Goal: Task Accomplishment & Management: Use online tool/utility

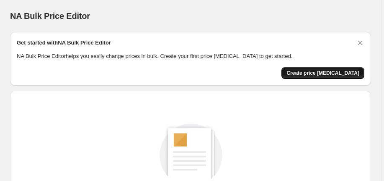
click at [351, 73] on span "Create price change job" at bounding box center [323, 73] width 73 height 7
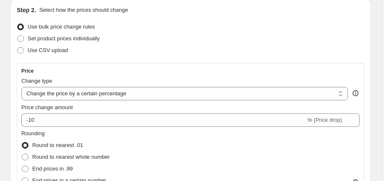
scroll to position [106, 0]
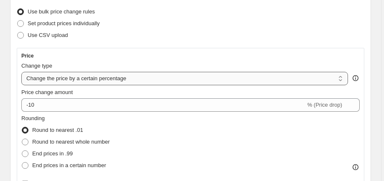
click at [278, 80] on select "Change the price to a certain amount Change the price by a certain amount Chang…" at bounding box center [184, 78] width 327 height 13
select select "bcap"
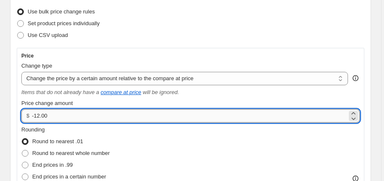
click at [146, 112] on input "-12.00" at bounding box center [190, 115] width 316 height 13
type input "-1"
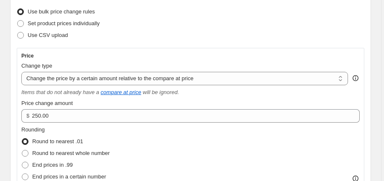
click at [294, 156] on div "Rounding Round to nearest .01 Round to nearest whole number End prices in .99 E…" at bounding box center [190, 153] width 339 height 57
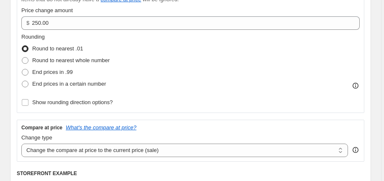
scroll to position [198, 0]
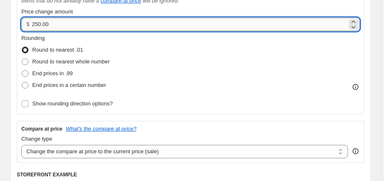
click at [60, 26] on input "250.00" at bounding box center [190, 24] width 316 height 13
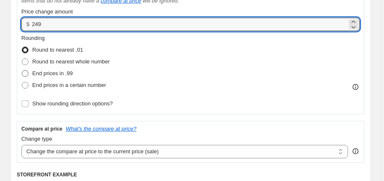
type input "249.00"
click at [25, 72] on span at bounding box center [25, 73] width 7 height 7
click at [22, 70] on input "End prices in .99" at bounding box center [22, 70] width 0 height 0
radio input "true"
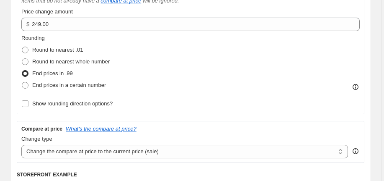
click at [360, 125] on div "Compare at price What's the compare at price?" at bounding box center [190, 128] width 339 height 7
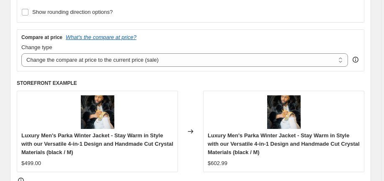
scroll to position [305, 0]
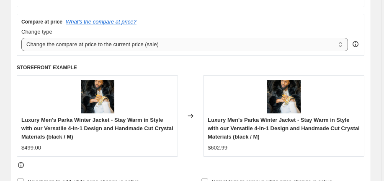
click at [284, 44] on select "Change the compare at price to the current price (sale) Change the compare at p…" at bounding box center [184, 44] width 327 height 13
select select "to"
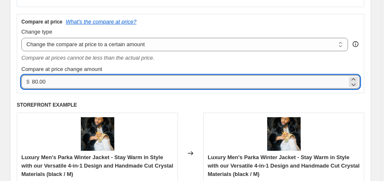
click at [73, 80] on input "80.00" at bounding box center [190, 81] width 316 height 13
type input "8"
type input "499.00"
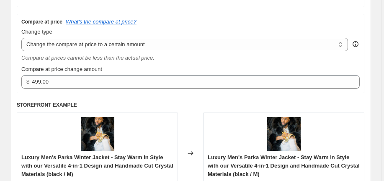
click at [365, 97] on div "Price Change type Change the price to a certain amount Change the price by a ce…" at bounding box center [191, 27] width 348 height 357
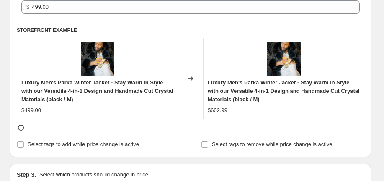
scroll to position [381, 0]
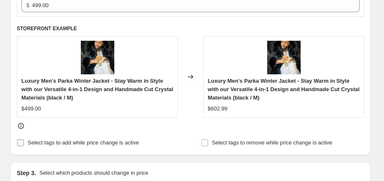
click at [20, 139] on input "Select tags to add while price change is active" at bounding box center [20, 142] width 7 height 7
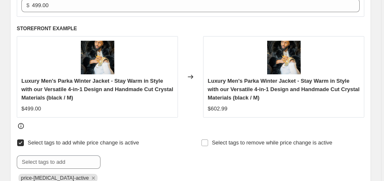
click at [21, 143] on input "Select tags to add while price change is active" at bounding box center [20, 142] width 7 height 7
checkbox input "false"
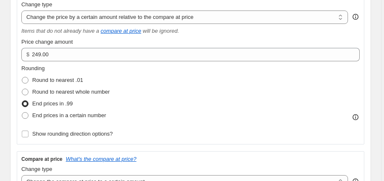
scroll to position [152, 0]
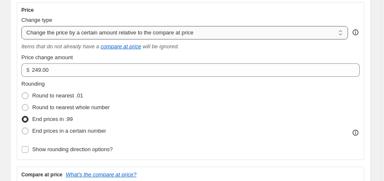
click at [224, 33] on select "Change the price to a certain amount Change the price by a certain amount Chang…" at bounding box center [184, 32] width 327 height 13
select select "by"
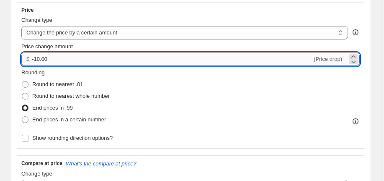
click at [104, 57] on input "-10.00" at bounding box center [172, 58] width 281 height 13
type input "-1"
type input "249.00"
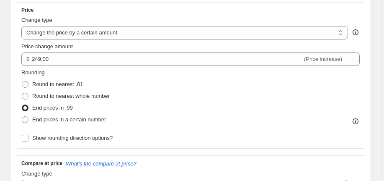
click at [365, 149] on div "Price Change type Change the price to a certain amount Change the price by a ce…" at bounding box center [191, 118] width 348 height 232
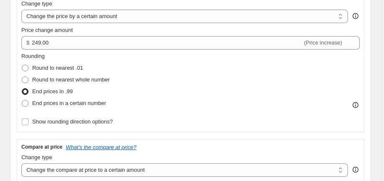
scroll to position [168, 0]
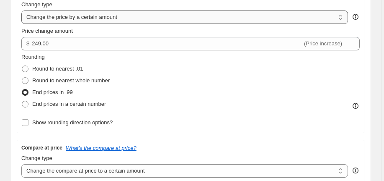
click at [221, 21] on select "Change the price to a certain amount Change the price by a certain amount Chang…" at bounding box center [184, 16] width 327 height 13
select select "pcap"
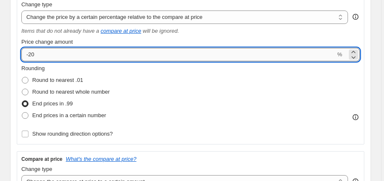
click at [126, 56] on input "-20" at bounding box center [178, 54] width 314 height 13
type input "-2"
type input "249"
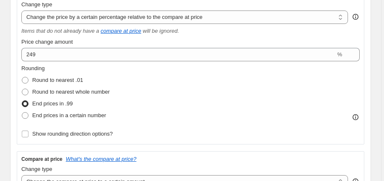
click at [365, 90] on div "Price Change type Change the price to a certain amount Change the price by a ce…" at bounding box center [191, 66] width 348 height 158
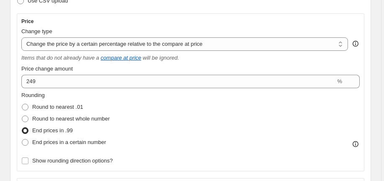
scroll to position [152, 0]
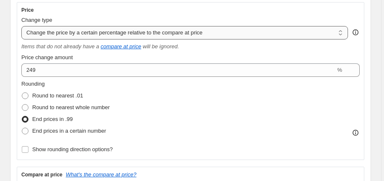
click at [269, 31] on select "Change the price to a certain amount Change the price by a certain amount Chang…" at bounding box center [184, 32] width 327 height 13
select select "to"
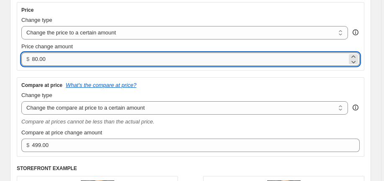
click at [68, 60] on input "80.00" at bounding box center [190, 58] width 316 height 13
type input "8"
type input "249"
type input "249.9"
type input "249.00"
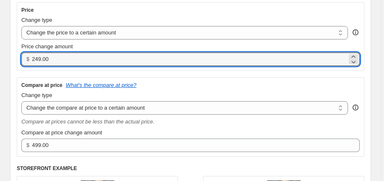
click at [364, 124] on div "Compare at price What's the compare at price? Change type Change the compare at…" at bounding box center [191, 116] width 348 height 79
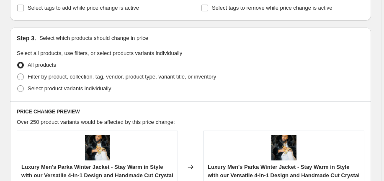
scroll to position [427, 0]
click at [20, 76] on span at bounding box center [20, 76] width 7 height 7
click at [18, 73] on input "Filter by product, collection, tag, vendor, product type, variant title, or inv…" at bounding box center [17, 73] width 0 height 0
radio input "true"
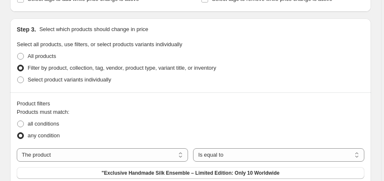
click at [304, 81] on div "Select product variants individually" at bounding box center [191, 80] width 348 height 12
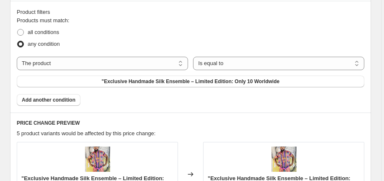
scroll to position [533, 0]
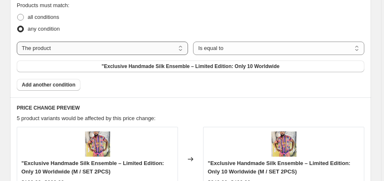
click at [163, 47] on select "The product The product's collection The product's tag The product's vendor The…" at bounding box center [102, 48] width 171 height 13
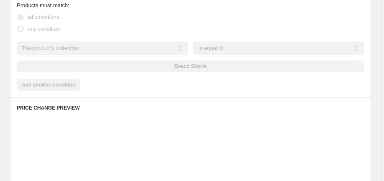
scroll to position [542, 0]
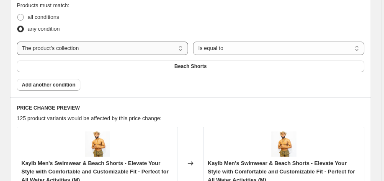
click at [147, 45] on select "The product The product's collection The product's tag The product's vendor The…" at bounding box center [102, 48] width 171 height 13
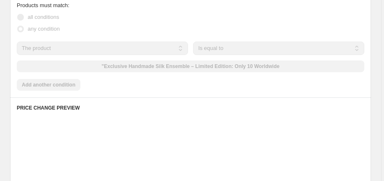
scroll to position [533, 0]
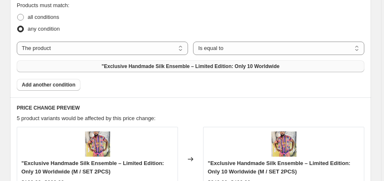
click at [188, 66] on span ""Exclusive Handmade Silk Ensemble – Limited Edition: Only 10 Worldwide" at bounding box center [191, 66] width 178 height 7
click at [130, 46] on select "The product The product's collection The product's tag The product's vendor The…" at bounding box center [102, 48] width 171 height 13
select select "collection"
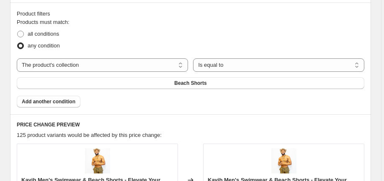
scroll to position [542, 0]
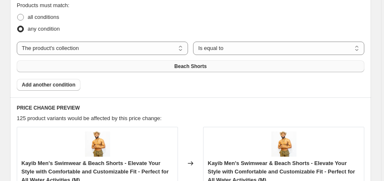
click at [192, 65] on span "Beach Shorts" at bounding box center [190, 66] width 32 height 7
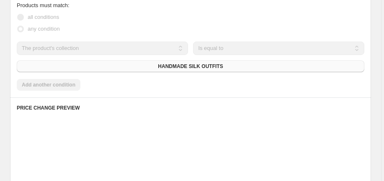
scroll to position [533, 0]
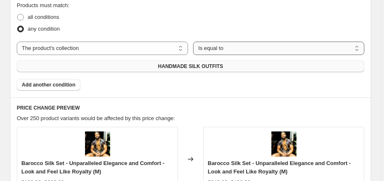
click at [312, 49] on select "Is equal to Is not equal to" at bounding box center [278, 48] width 171 height 13
click at [356, 88] on div "Products must match: all conditions any condition The product The product's col…" at bounding box center [191, 45] width 348 height 89
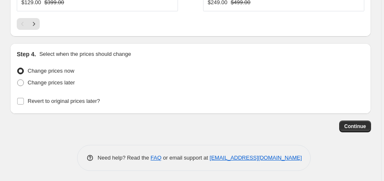
scroll to position [990, 0]
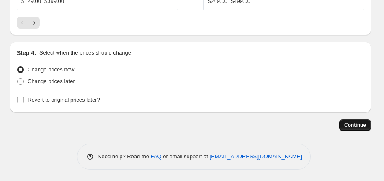
click at [359, 122] on span "Continue" at bounding box center [356, 125] width 22 height 7
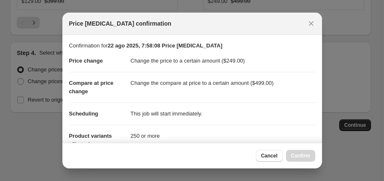
click at [300, 116] on dd "This job will start immediately." at bounding box center [223, 113] width 185 height 22
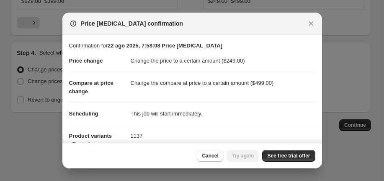
click at [300, 116] on dd "This job will start immediately." at bounding box center [223, 113] width 185 height 22
click at [229, 114] on dd "This job will start immediately." at bounding box center [223, 113] width 185 height 22
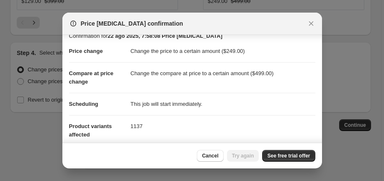
scroll to position [0, 0]
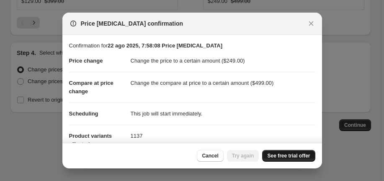
click at [298, 158] on span "See free trial offer" at bounding box center [289, 155] width 43 height 7
click at [244, 154] on span "Try again" at bounding box center [243, 155] width 22 height 7
click at [311, 22] on icon "Close" at bounding box center [311, 23] width 8 height 8
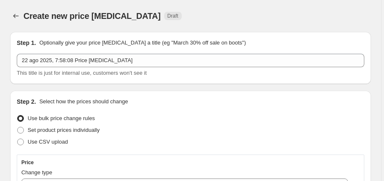
scroll to position [990, 0]
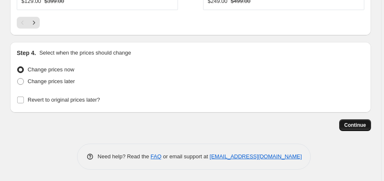
click at [353, 122] on span "Continue" at bounding box center [356, 125] width 22 height 7
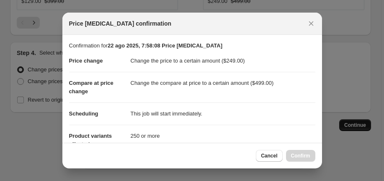
scroll to position [0, 0]
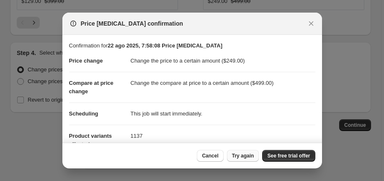
click at [238, 154] on span "Try again" at bounding box center [243, 155] width 22 height 7
click at [312, 23] on icon "Close" at bounding box center [311, 23] width 8 height 8
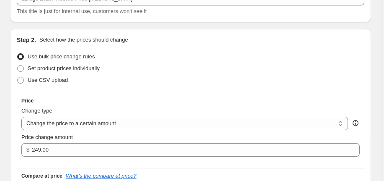
scroll to position [76, 0]
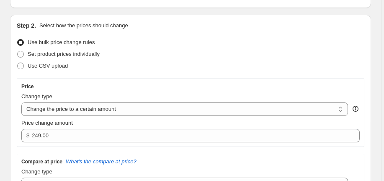
click at [343, 62] on div "Use CSV upload" at bounding box center [191, 66] width 348 height 12
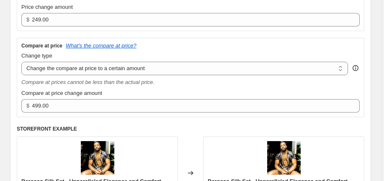
scroll to position [198, 0]
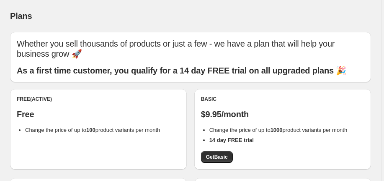
click at [183, 171] on div "Free (Active) Free Change the price of up to 100 product variants per month Bas…" at bounding box center [190, 178] width 361 height 178
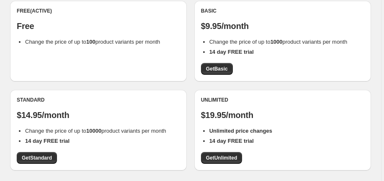
scroll to position [91, 0]
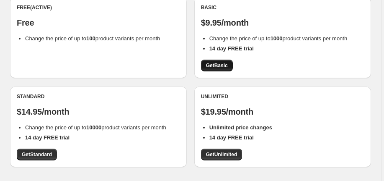
click at [228, 67] on span "Get Basic" at bounding box center [217, 65] width 22 height 7
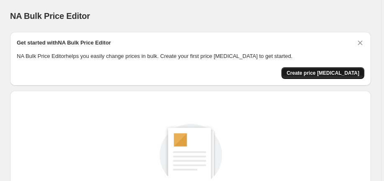
click at [311, 72] on span "Create price change job" at bounding box center [323, 73] width 73 height 7
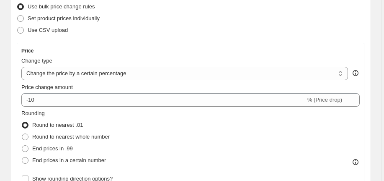
scroll to position [137, 0]
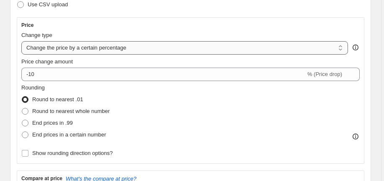
click at [153, 48] on select "Change the price to a certain amount Change the price by a certain amount Chang…" at bounding box center [184, 47] width 327 height 13
select select "to"
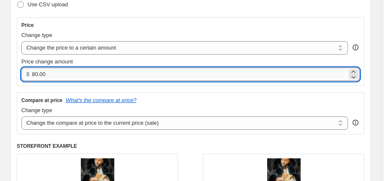
click at [89, 72] on input "80.00" at bounding box center [190, 74] width 316 height 13
type input "8"
type input "249.00"
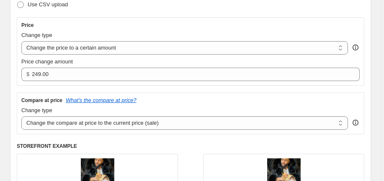
click at [370, 90] on div "Step 2. Select how the prices should change Use bulk price change rules Set pro…" at bounding box center [190, 112] width 361 height 319
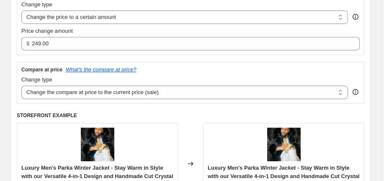
scroll to position [183, 0]
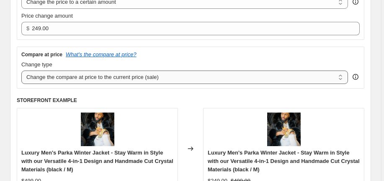
click at [296, 80] on select "Change the compare at price to the current price (sale) Change the compare at p…" at bounding box center [184, 76] width 327 height 13
click at [184, 79] on select "Change the compare at price to the current price (sale) Change the compare at p…" at bounding box center [184, 76] width 327 height 13
select select "to"
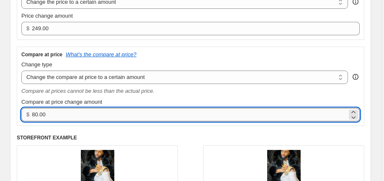
click at [68, 114] on input "80.00" at bounding box center [190, 114] width 316 height 13
type input "8"
type input "499.00"
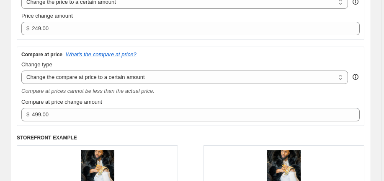
click at [271, 95] on div "Compare at price What's the compare at price? Change type Change the compare at…" at bounding box center [190, 86] width 339 height 70
click at [302, 91] on div "Compare at prices cannot be less than the actual price." at bounding box center [190, 91] width 339 height 8
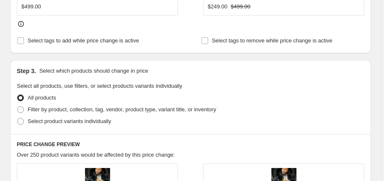
scroll to position [396, 0]
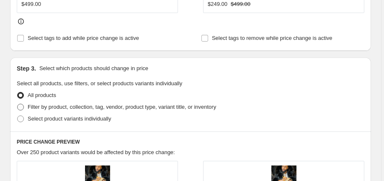
click at [21, 108] on span at bounding box center [20, 107] width 7 height 7
click at [18, 104] on input "Filter by product, collection, tag, vendor, product type, variant title, or inv…" at bounding box center [17, 104] width 0 height 0
radio input "true"
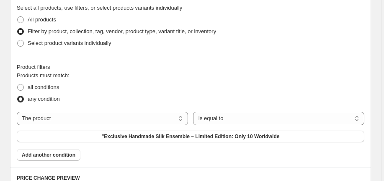
scroll to position [473, 0]
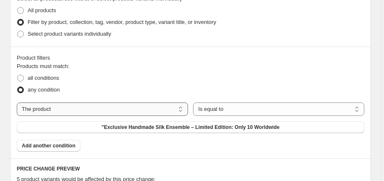
click at [127, 110] on select "The product The product's collection The product's tag The product's vendor The…" at bounding box center [102, 108] width 171 height 13
select select "collection"
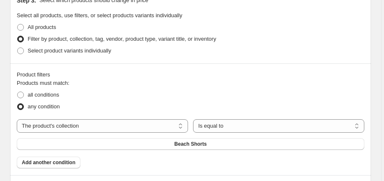
scroll to position [481, 0]
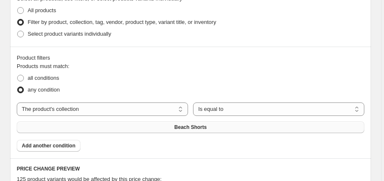
click at [186, 128] on span "Beach Shorts" at bounding box center [190, 127] width 32 height 7
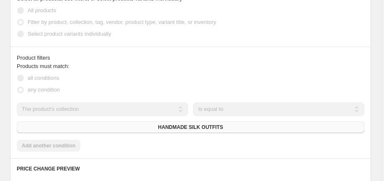
scroll to position [473, 0]
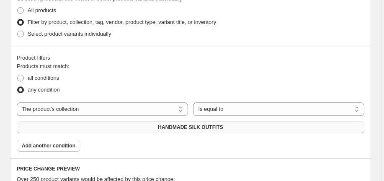
click at [276, 82] on div "all conditions" at bounding box center [191, 78] width 348 height 12
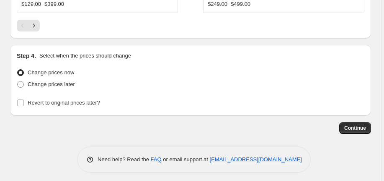
scroll to position [990, 0]
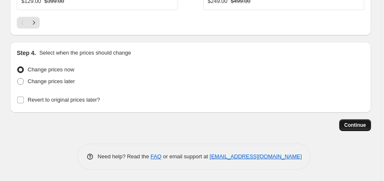
click at [363, 124] on span "Continue" at bounding box center [356, 125] width 22 height 7
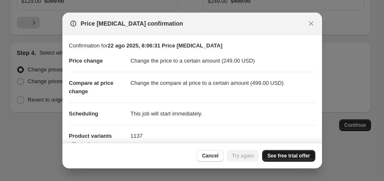
click at [288, 157] on span "See free trial offer" at bounding box center [289, 155] width 43 height 7
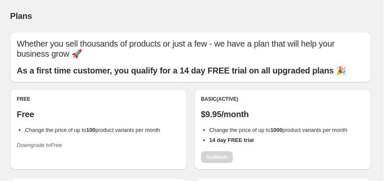
click at [365, 106] on div "Basic (Active) $9.95/month Change the price of up to 1000 product variants per …" at bounding box center [283, 129] width 164 height 67
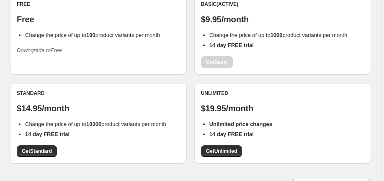
scroll to position [106, 0]
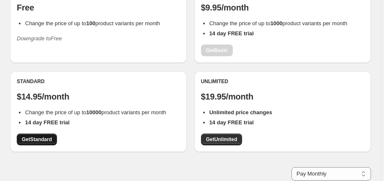
click at [50, 143] on span "Get Standard" at bounding box center [37, 139] width 30 height 7
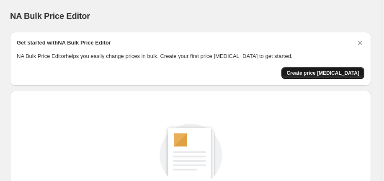
click at [316, 76] on button "Create price [MEDICAL_DATA]" at bounding box center [323, 73] width 83 height 12
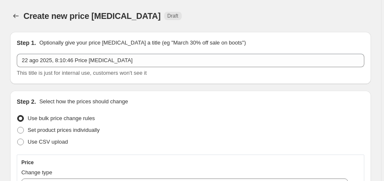
click at [231, 21] on div "Create new price [MEDICAL_DATA] Draft" at bounding box center [148, 16] width 250 height 12
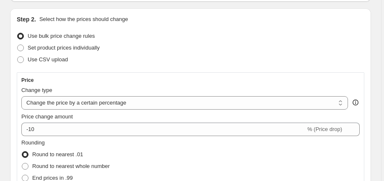
scroll to position [91, 0]
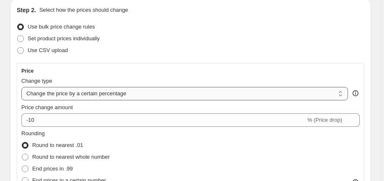
click at [159, 91] on select "Change the price to a certain amount Change the price by a certain amount Chang…" at bounding box center [184, 93] width 327 height 13
select select "to"
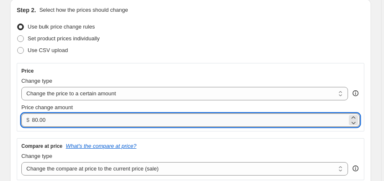
click at [82, 118] on input "80.00" at bounding box center [190, 119] width 316 height 13
type input "8"
type input "299.00"
click at [305, 57] on div "Step 2. Select how the prices should change Use bulk price change rules Set pro…" at bounding box center [191, 159] width 348 height 306
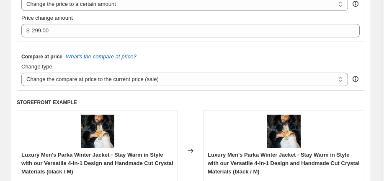
scroll to position [183, 0]
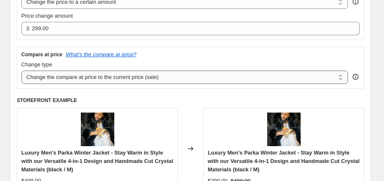
click at [247, 77] on select "Change the compare at price to the current price (sale) Change the compare at p…" at bounding box center [184, 76] width 327 height 13
select select "to"
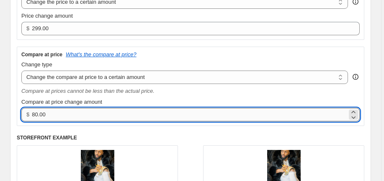
click at [81, 118] on input "80.00" at bounding box center [190, 114] width 316 height 13
type input "8"
type input "499.00"
click at [300, 89] on div "Compare at prices cannot be less than the actual price." at bounding box center [190, 91] width 339 height 8
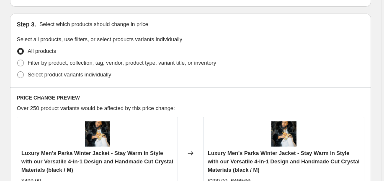
scroll to position [442, 0]
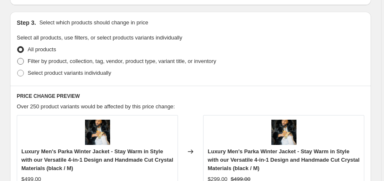
click at [20, 60] on span at bounding box center [20, 61] width 7 height 7
click at [18, 58] on input "Filter by product, collection, tag, vendor, product type, variant title, or inv…" at bounding box center [17, 58] width 0 height 0
radio input "true"
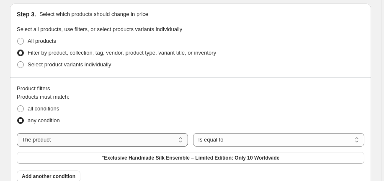
click at [126, 141] on select "The product The product's collection The product's tag The product's vendor The…" at bounding box center [102, 139] width 171 height 13
select select "collection"
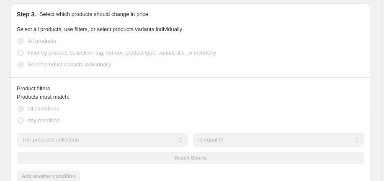
scroll to position [450, 0]
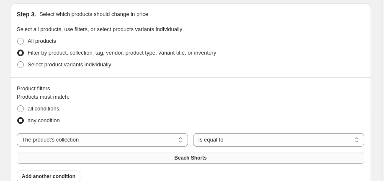
click at [197, 157] on span "Beach Shorts" at bounding box center [190, 157] width 32 height 7
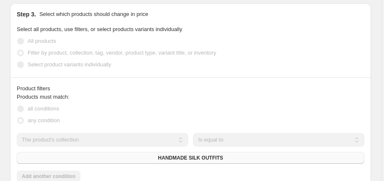
scroll to position [442, 0]
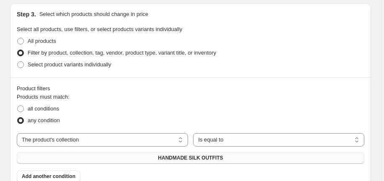
click at [365, 104] on div "all conditions" at bounding box center [191, 109] width 348 height 12
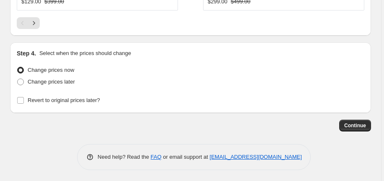
scroll to position [990, 0]
click at [356, 125] on span "Continue" at bounding box center [356, 125] width 22 height 7
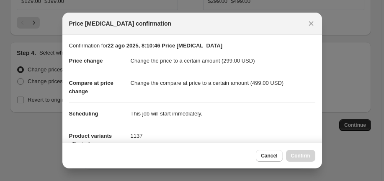
click at [312, 94] on dd "Change the compare at price to a certain amount (499.00 USD)" at bounding box center [223, 83] width 185 height 22
drag, startPoint x: 71, startPoint y: 46, endPoint x: 231, endPoint y: 138, distance: 184.5
click at [231, 138] on section "Confirmation for 22 ago 2025, 8:10:46 Price [MEDICAL_DATA] Price change Change …" at bounding box center [192, 98] width 260 height 127
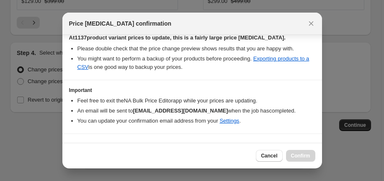
scroll to position [166, 0]
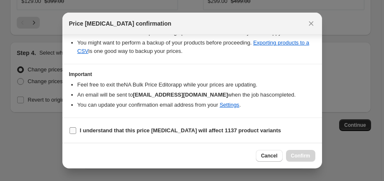
click at [72, 130] on input "I understand that this price [MEDICAL_DATA] will affect 1137 product variants" at bounding box center [73, 130] width 7 height 7
checkbox input "true"
click at [297, 154] on span "Confirm" at bounding box center [300, 155] width 19 height 7
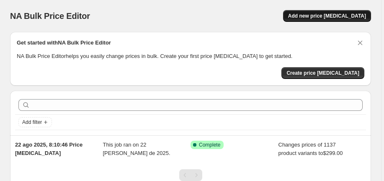
click at [340, 18] on span "Add new price [MEDICAL_DATA]" at bounding box center [327, 16] width 78 height 7
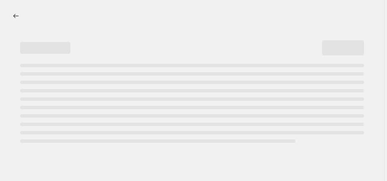
select select "percentage"
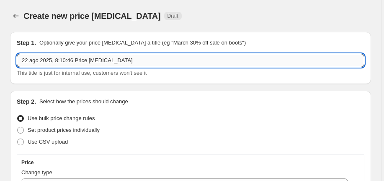
click at [166, 61] on input "22 ago 2025, 8:10:46 Price [MEDICAL_DATA]" at bounding box center [191, 60] width 348 height 13
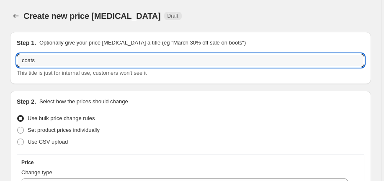
type input "coats"
click at [203, 116] on div "Use bulk price change rules" at bounding box center [191, 118] width 348 height 12
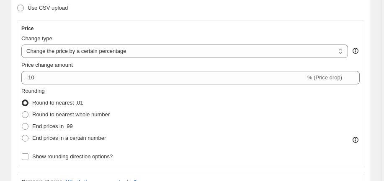
scroll to position [137, 0]
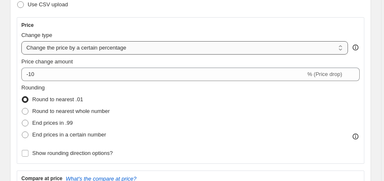
click at [201, 49] on select "Change the price to a certain amount Change the price by a certain amount Chang…" at bounding box center [184, 47] width 327 height 13
select select "pc"
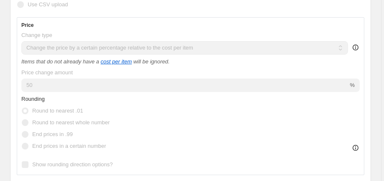
scroll to position [137, 0]
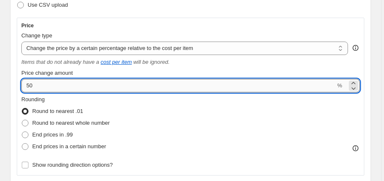
click at [168, 88] on input "50" at bounding box center [178, 85] width 314 height 13
type input "5"
type input "30"
click at [328, 123] on div "Rounding Round to nearest .01 Round to nearest whole number End prices in .99 E…" at bounding box center [190, 123] width 339 height 57
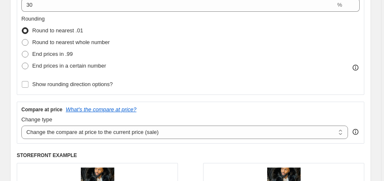
scroll to position [229, 0]
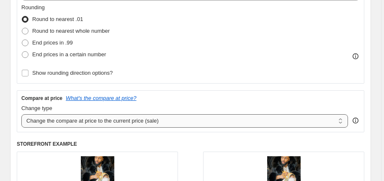
click at [309, 123] on select "Change the compare at price to the current price (sale) Change the compare at p…" at bounding box center [184, 120] width 327 height 13
select select "to"
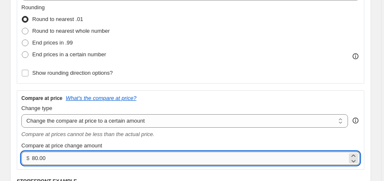
click at [89, 159] on input "80.00" at bounding box center [190, 157] width 316 height 13
type input "8"
type input "599.00"
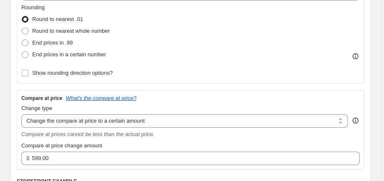
click at [353, 99] on div "Compare at price What's the compare at price?" at bounding box center [190, 98] width 339 height 7
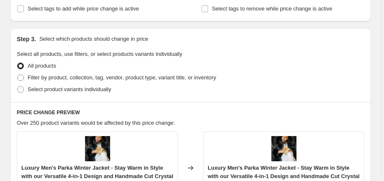
scroll to position [518, 0]
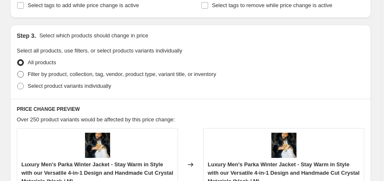
click at [21, 74] on span at bounding box center [20, 74] width 7 height 7
click at [18, 71] on input "Filter by product, collection, tag, vendor, product type, variant title, or inv…" at bounding box center [17, 71] width 0 height 0
radio input "true"
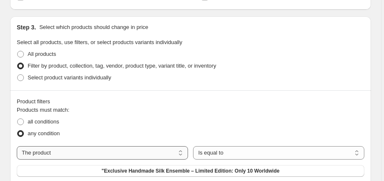
click at [146, 156] on select "The product The product's collection The product's tag The product's vendor The…" at bounding box center [102, 152] width 171 height 13
select select "collection"
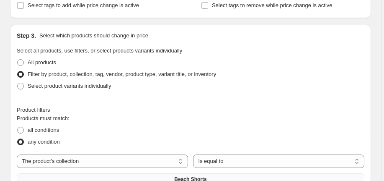
click at [192, 176] on span "Beach Shorts" at bounding box center [190, 179] width 32 height 7
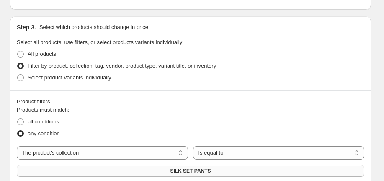
click at [356, 90] on div "Product filters Products must match: all conditions any condition The product T…" at bounding box center [190, 146] width 361 height 112
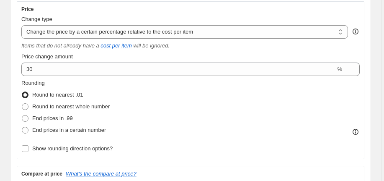
scroll to position [152, 0]
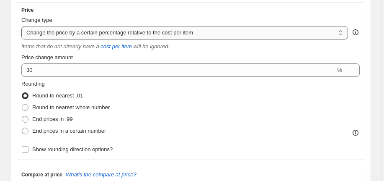
click at [299, 34] on select "Change the price to a certain amount Change the price by a certain amount Chang…" at bounding box center [184, 32] width 327 height 13
select select "percentage"
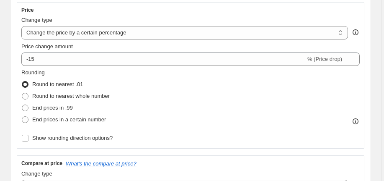
click at [348, 90] on div "Rounding Round to nearest .01 Round to nearest whole number End prices in .99 E…" at bounding box center [190, 96] width 339 height 57
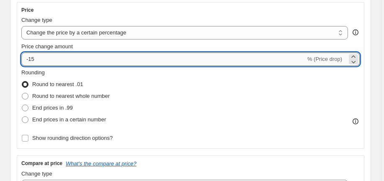
click at [116, 58] on input "-15" at bounding box center [163, 58] width 285 height 13
type input "-1"
click at [356, 57] on icon at bounding box center [354, 61] width 8 height 8
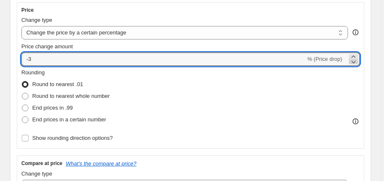
click at [356, 57] on icon at bounding box center [354, 61] width 8 height 8
click at [356, 60] on icon at bounding box center [354, 61] width 8 height 8
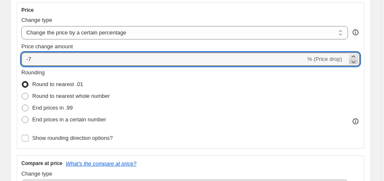
type input "-8"
click at [314, 31] on select "Change the price to a certain amount Change the price by a certain amount Chang…" at bounding box center [184, 32] width 327 height 13
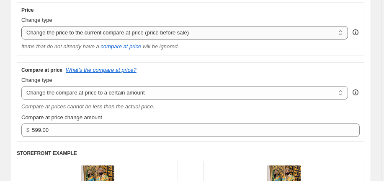
click at [216, 35] on select "Change the price to a certain amount Change the price by a certain amount Chang…" at bounding box center [184, 32] width 327 height 13
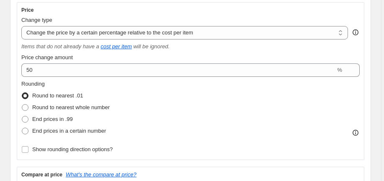
click at [319, 106] on div "Rounding Round to nearest .01 Round to nearest whole number End prices in .99 E…" at bounding box center [190, 108] width 339 height 57
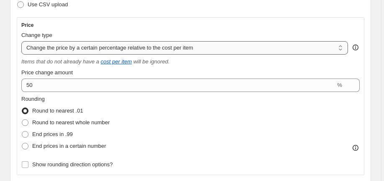
click at [262, 47] on select "Change the price to a certain amount Change the price by a certain amount Chang…" at bounding box center [184, 47] width 327 height 13
click at [284, 136] on div "Rounding Round to nearest .01 Round to nearest whole number End prices in .99 E…" at bounding box center [190, 123] width 339 height 57
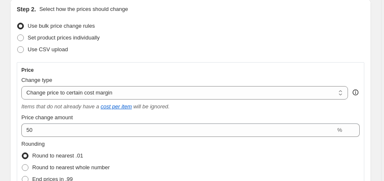
scroll to position [91, 0]
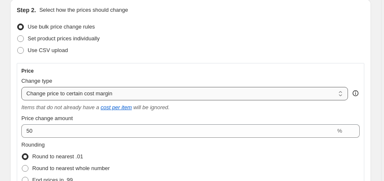
click at [257, 93] on select "Change the price to a certain amount Change the price by a certain amount Chang…" at bounding box center [184, 93] width 327 height 13
select select "to"
type input "80.00"
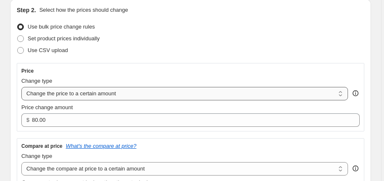
click at [163, 93] on select "Change the price to a certain amount Change the price by a certain amount Chang…" at bounding box center [184, 93] width 327 height 13
select select "by"
type input "-10.00"
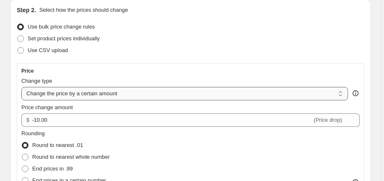
click at [140, 93] on select "Change the price to a certain amount Change the price by a certain amount Chang…" at bounding box center [184, 93] width 327 height 13
select select "percentage"
type input "-15"
click at [127, 96] on select "Change the price to a certain amount Change the price by a certain amount Chang…" at bounding box center [184, 93] width 327 height 13
select select "ecap"
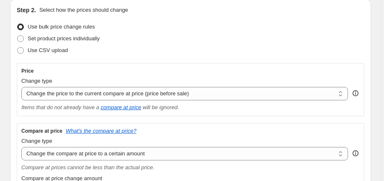
click at [234, 76] on div "Price Change type Change the price to a certain amount Change the price by a ce…" at bounding box center [190, 90] width 339 height 44
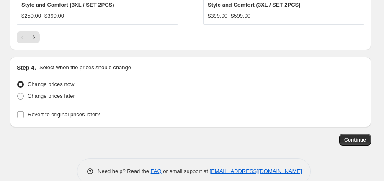
scroll to position [975, 0]
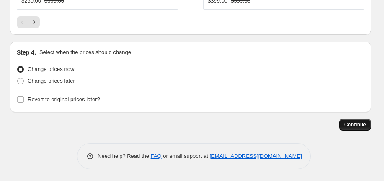
click at [350, 122] on span "Continue" at bounding box center [356, 124] width 22 height 7
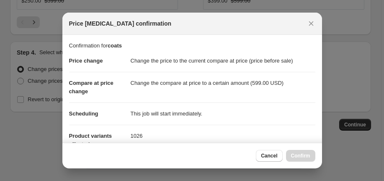
click at [258, 117] on dd "This job will start immediately." at bounding box center [223, 113] width 185 height 22
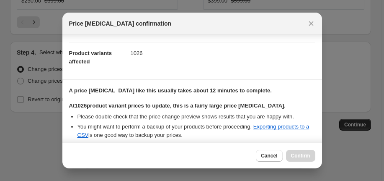
scroll to position [94, 0]
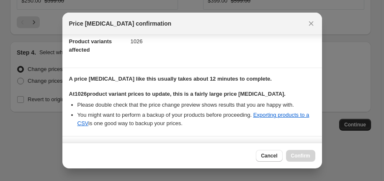
click at [322, 121] on div "Confirmation for coats Price change Change the price to the current compare at …" at bounding box center [192, 89] width 260 height 108
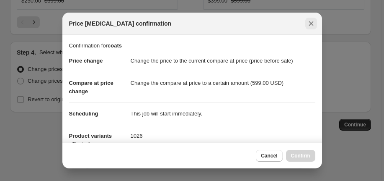
click at [310, 22] on icon "Close" at bounding box center [311, 23] width 5 height 5
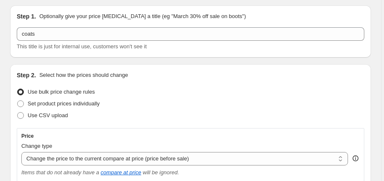
scroll to position [0, 0]
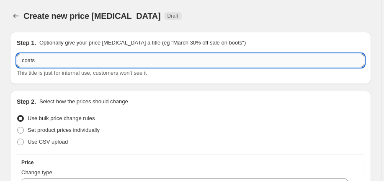
click at [134, 60] on input "coats" at bounding box center [191, 60] width 348 height 13
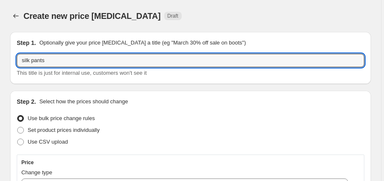
type input "silk pants"
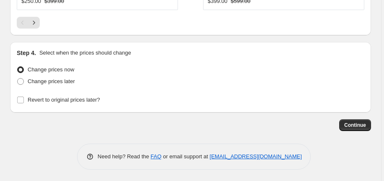
scroll to position [975, 0]
click at [366, 122] on span "Continue" at bounding box center [356, 124] width 22 height 7
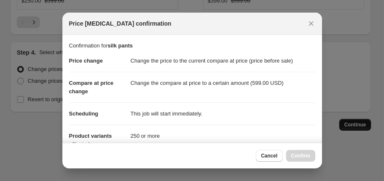
scroll to position [0, 0]
click at [282, 47] on p "Confirmation for silk pants" at bounding box center [192, 46] width 247 height 8
click at [285, 94] on dl "Price change Change the price to the current compare at price (price before sal…" at bounding box center [192, 102] width 247 height 105
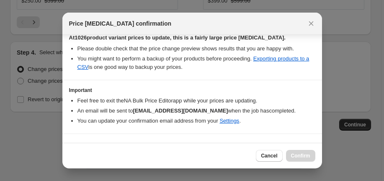
scroll to position [166, 0]
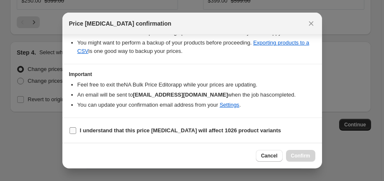
click at [74, 127] on input "I understand that this price [MEDICAL_DATA] will affect 1026 product variants" at bounding box center [73, 130] width 7 height 7
checkbox input "true"
click at [303, 157] on span "Confirm" at bounding box center [300, 155] width 19 height 7
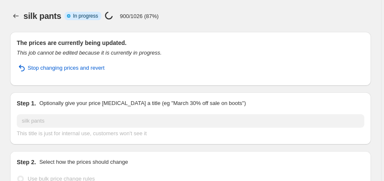
select select "ecap"
select select "to"
select select "collection"
